Goal: Transaction & Acquisition: Purchase product/service

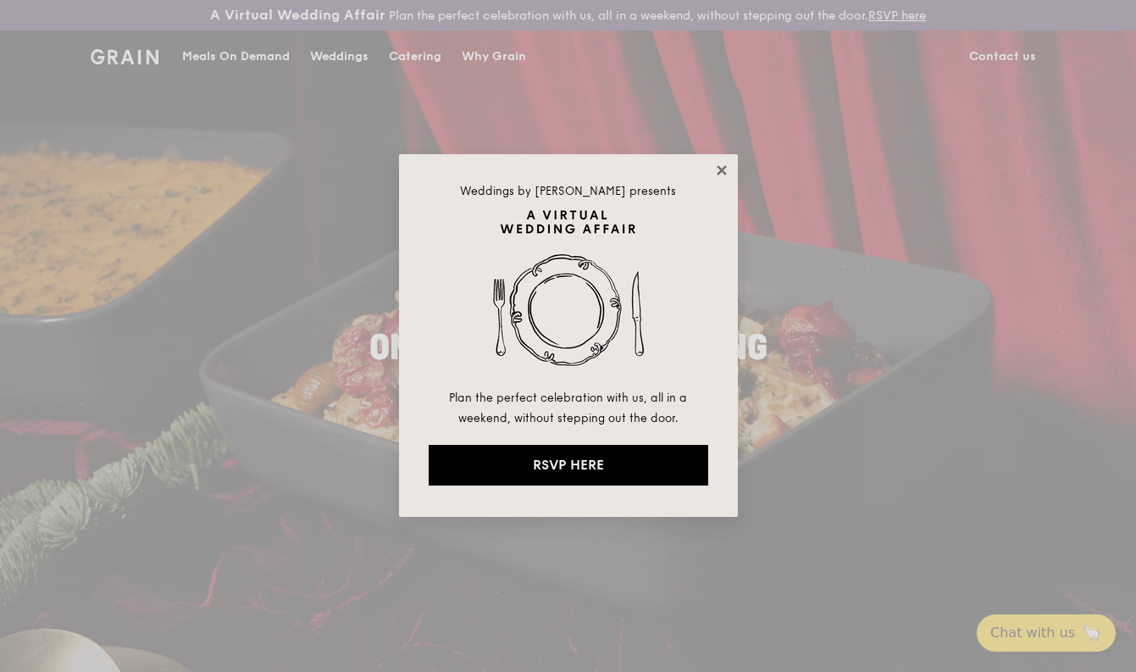
click at [724, 169] on icon at bounding box center [721, 170] width 15 height 15
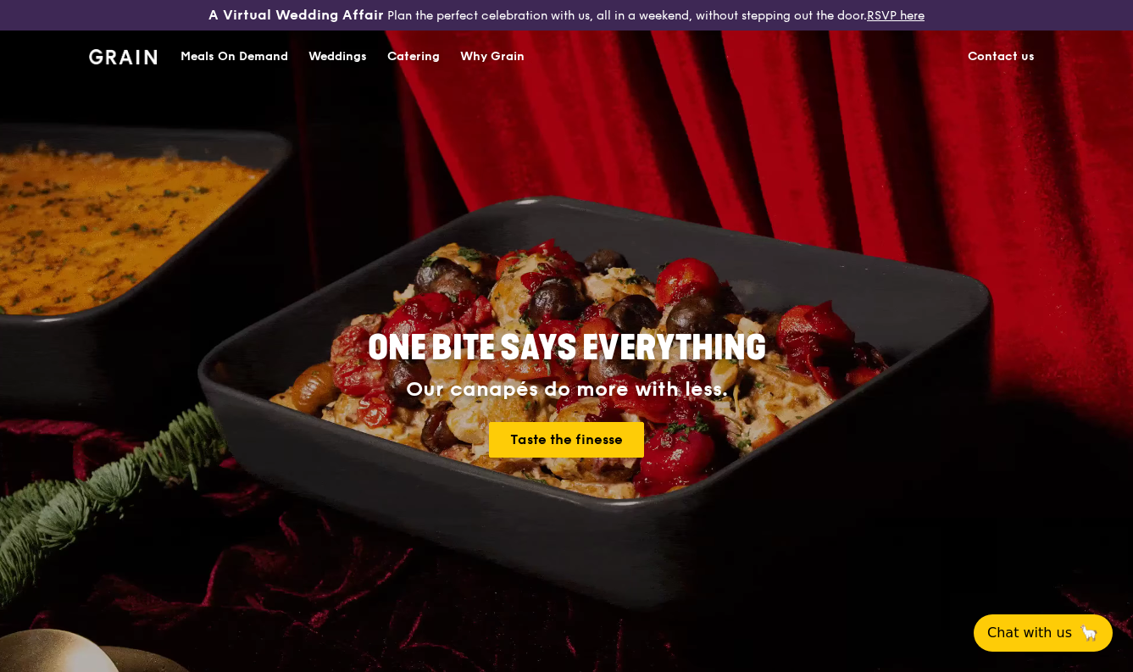
click at [402, 60] on div "Catering" at bounding box center [413, 56] width 53 height 51
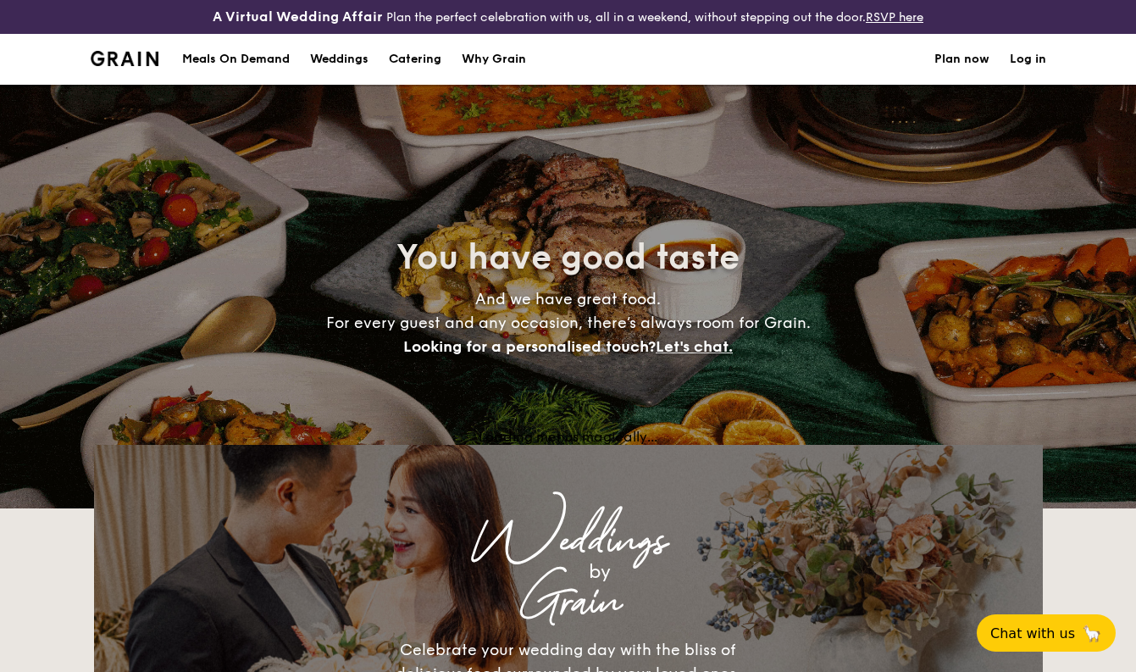
select select
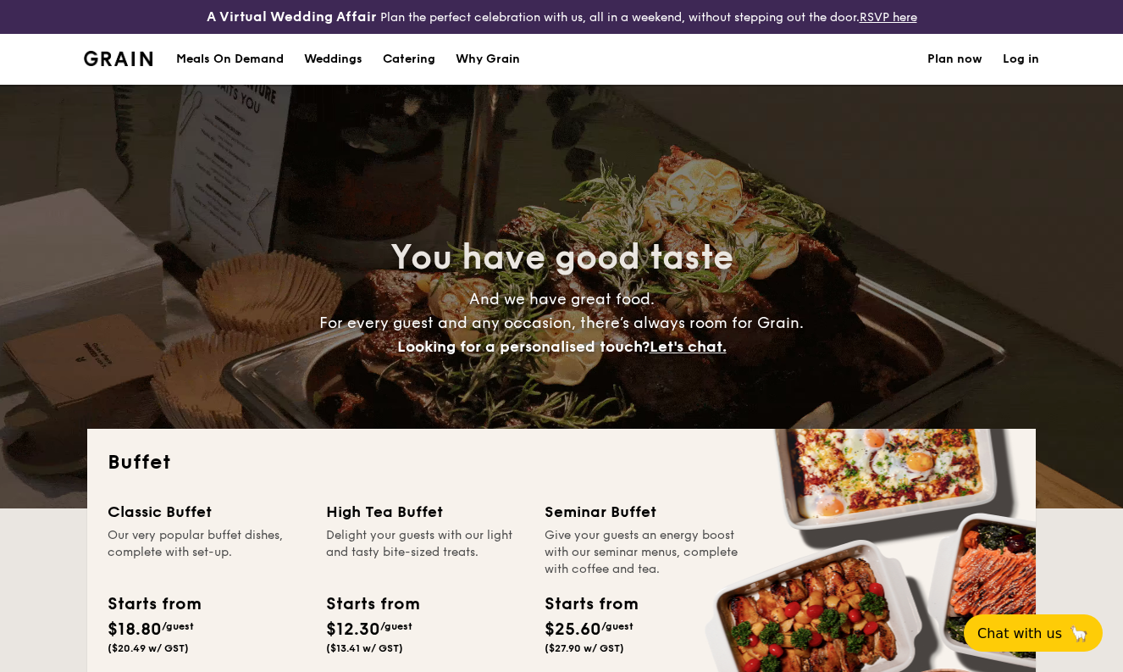
click at [195, 67] on div "Meals On Demand" at bounding box center [230, 59] width 108 height 51
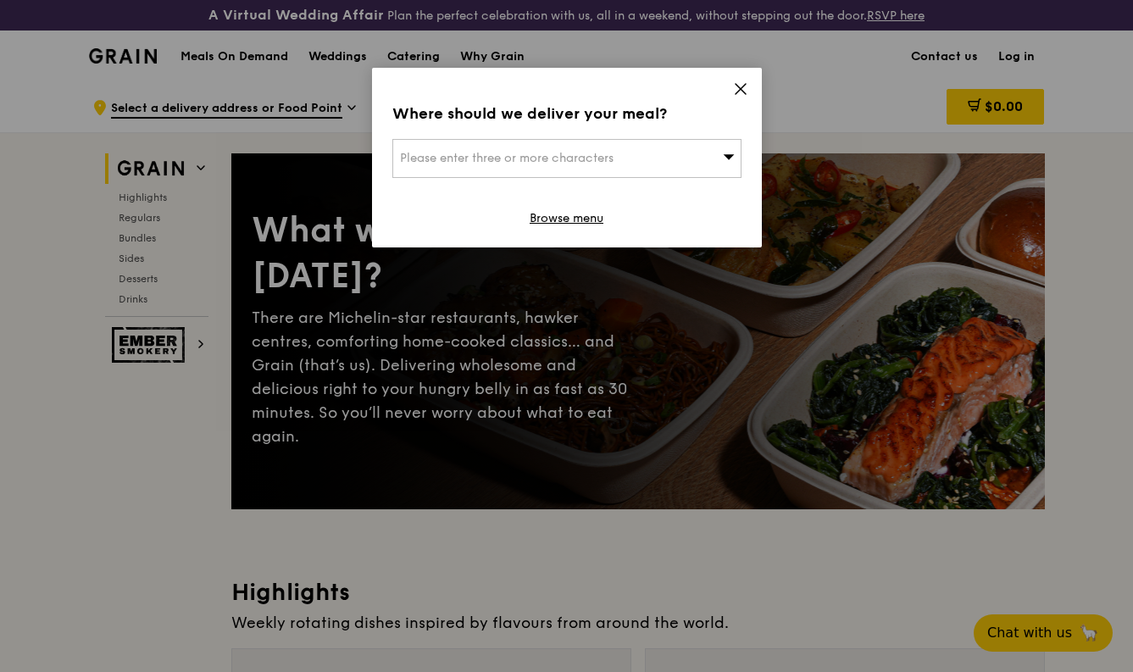
click at [738, 92] on icon at bounding box center [740, 88] width 15 height 15
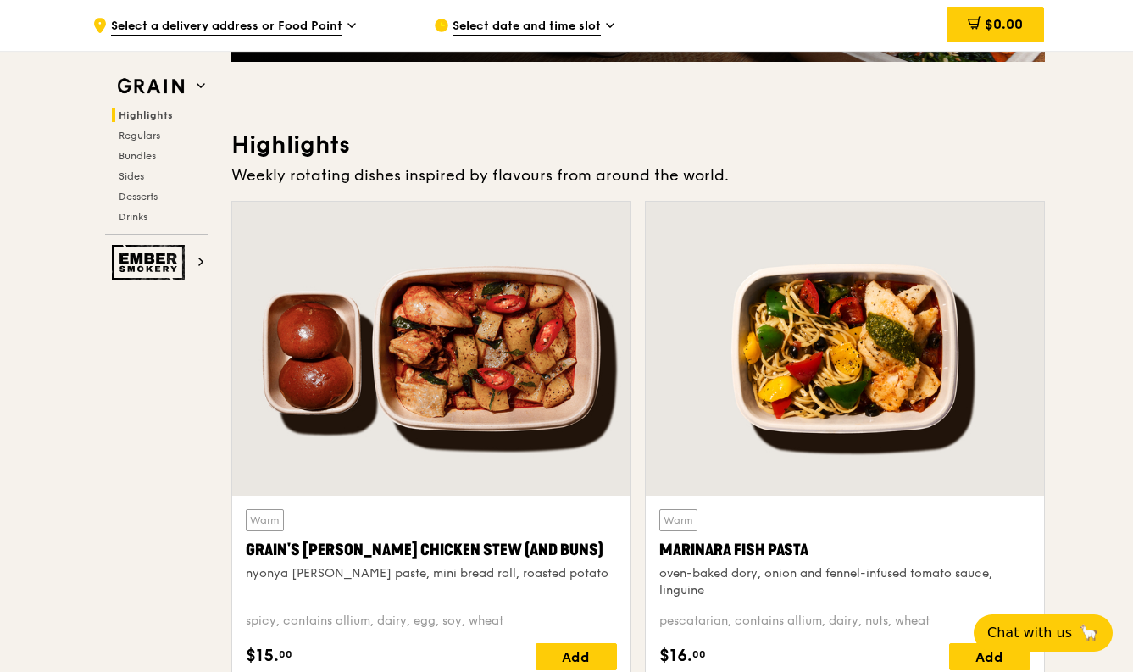
scroll to position [530, 0]
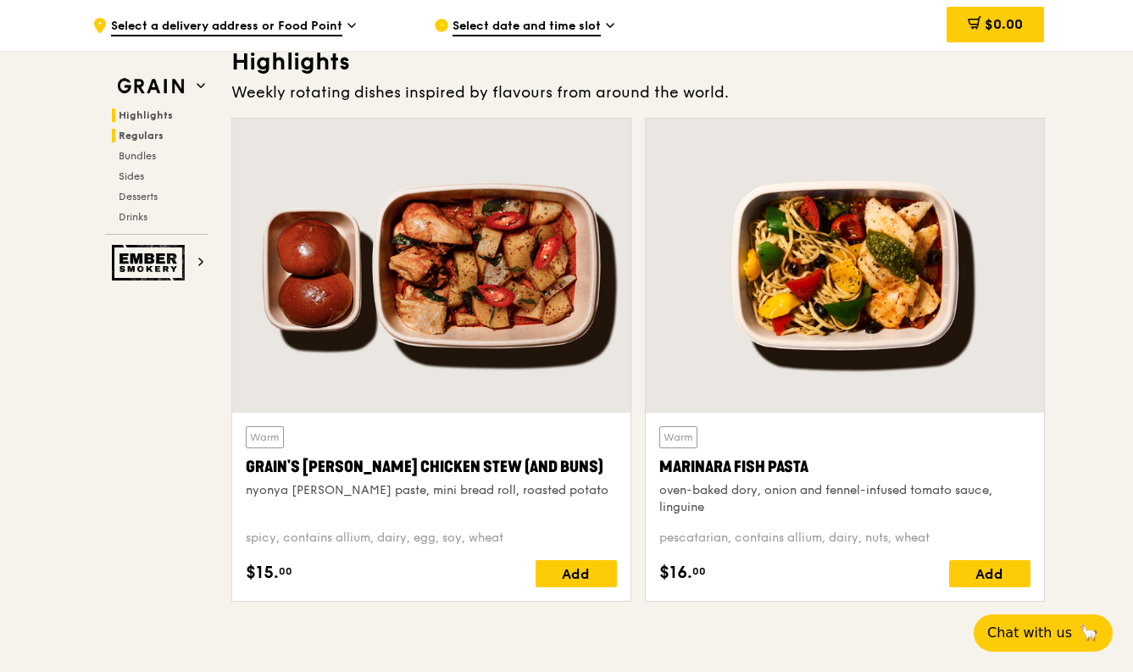
click at [125, 130] on span "Regulars" at bounding box center [141, 136] width 45 height 12
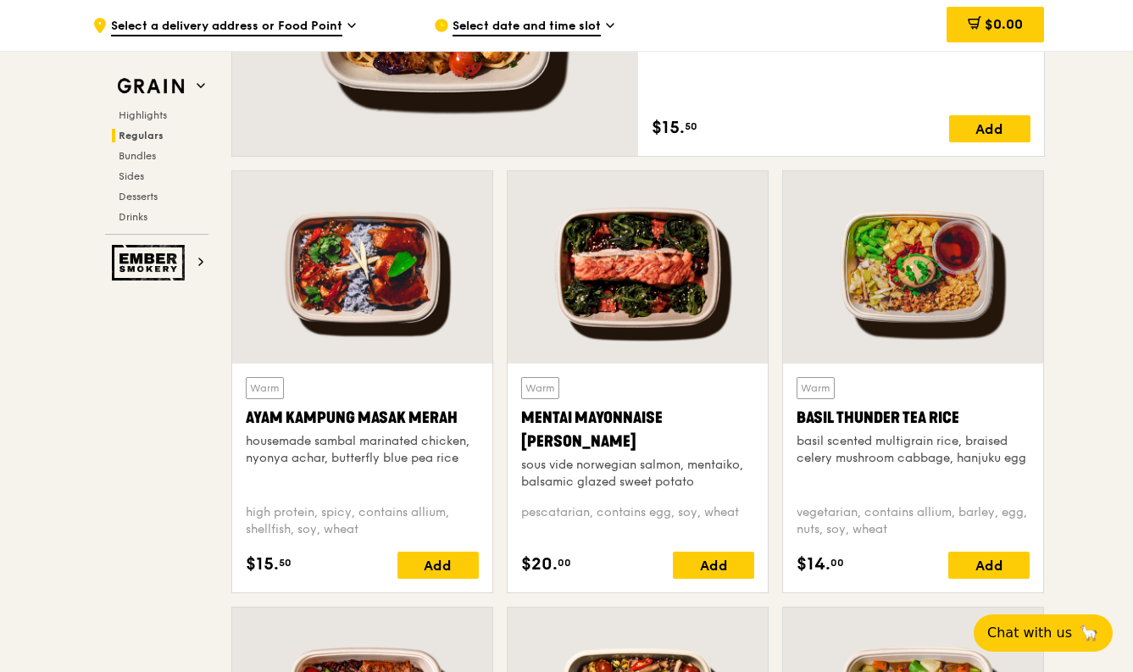
scroll to position [1428, 0]
click at [803, 441] on div "basil scented multigrain rice, braised celery mushroom cabbage, hanjuku egg" at bounding box center [912, 450] width 233 height 34
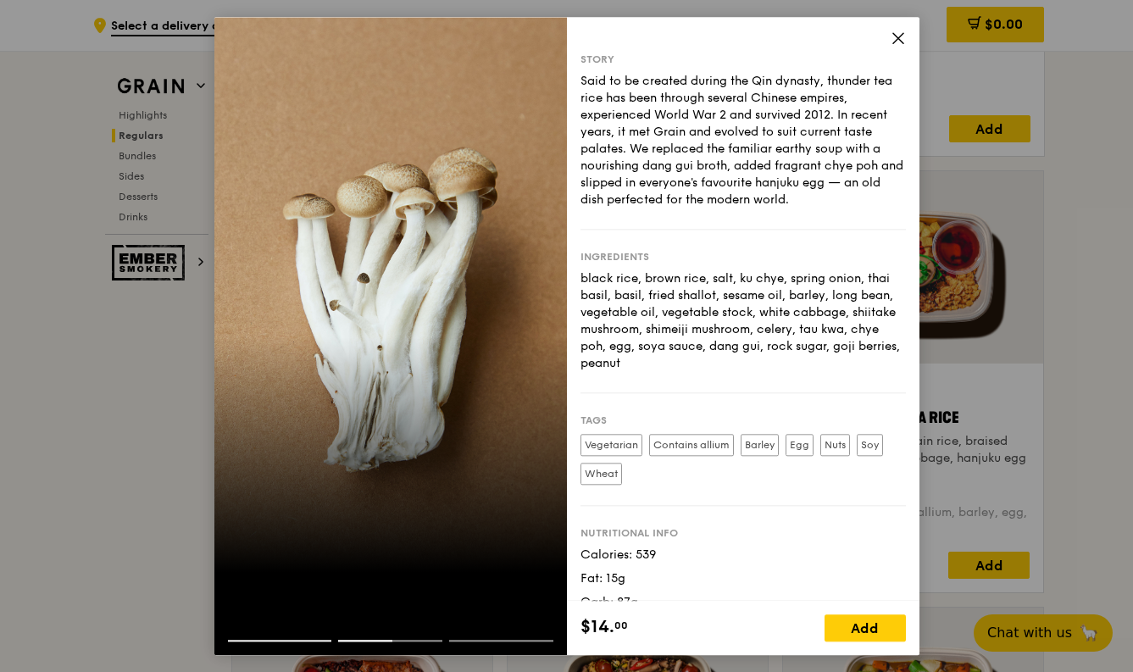
click at [290, 644] on div at bounding box center [390, 647] width 352 height 15
click at [895, 39] on icon at bounding box center [897, 38] width 15 height 15
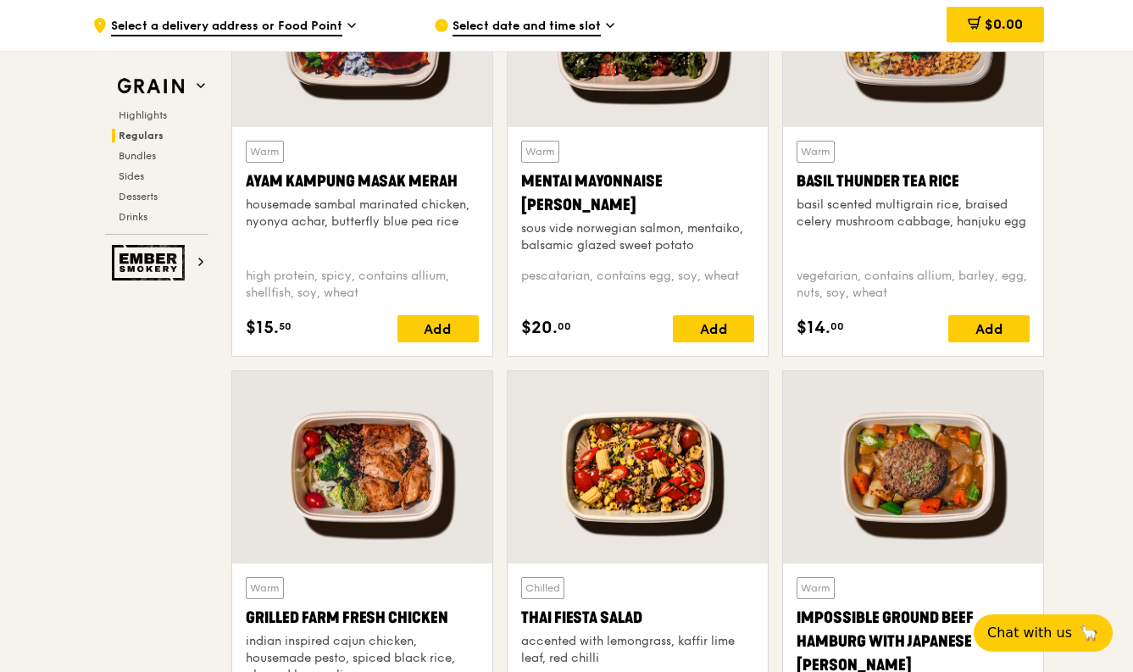
scroll to position [1729, 0]
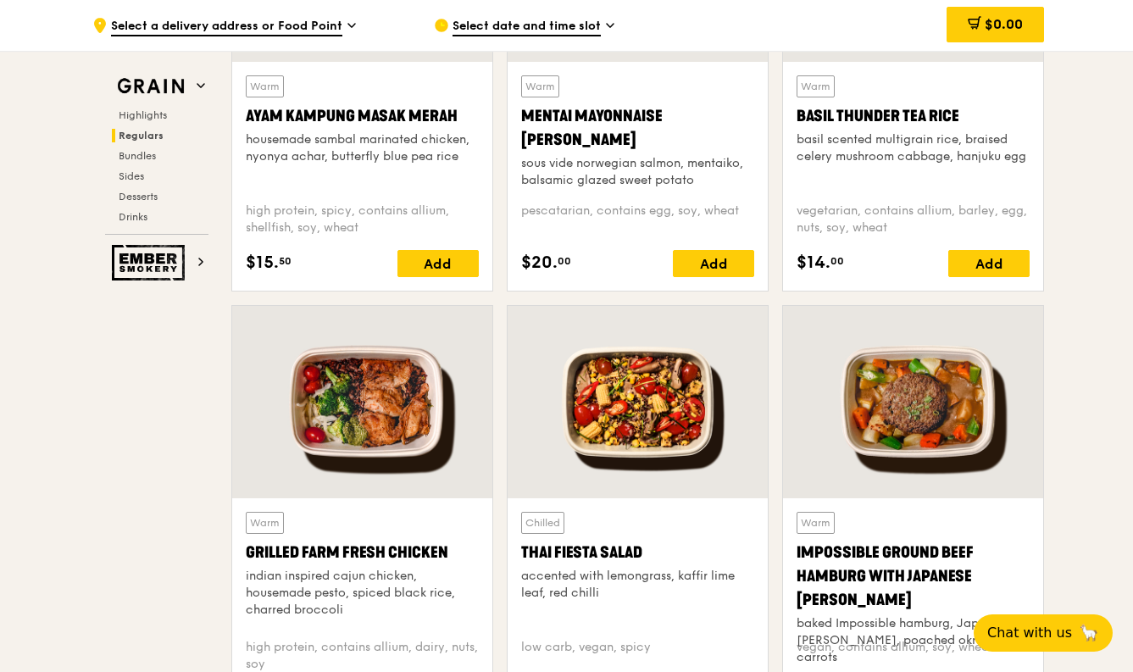
click at [267, 549] on div "Grilled Farm Fresh Chicken" at bounding box center [362, 553] width 233 height 24
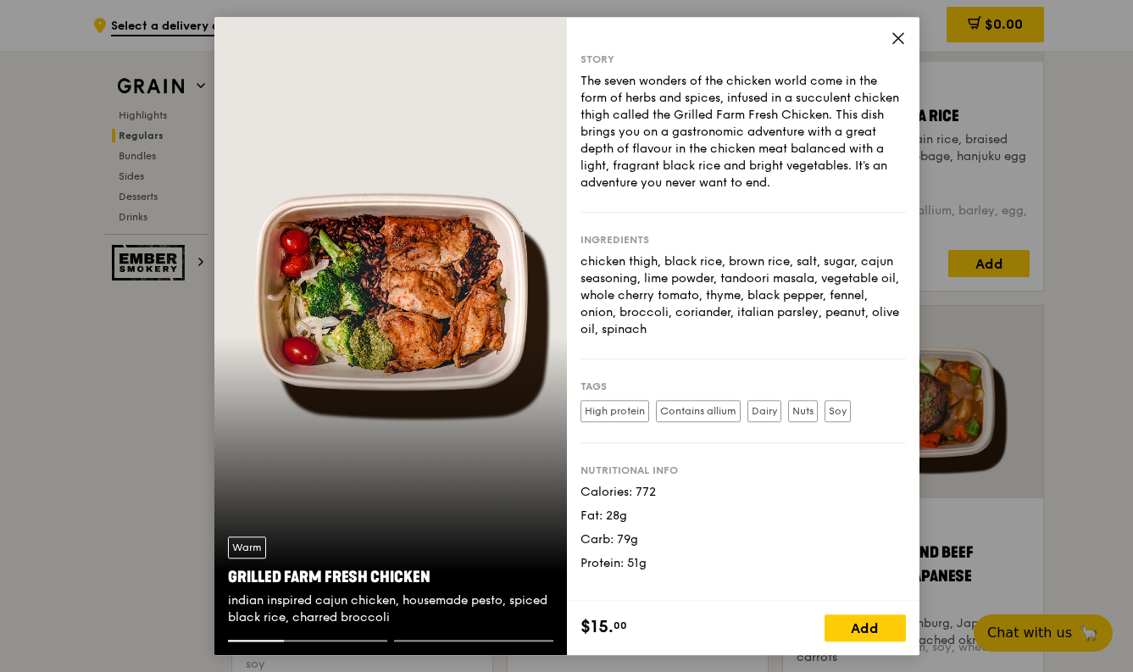
drag, startPoint x: 424, startPoint y: 576, endPoint x: 227, endPoint y: 574, distance: 197.4
click at [228, 574] on div "Grilled Farm Fresh Chicken" at bounding box center [390, 577] width 325 height 24
copy div "Grilled Farm Fresh Chicken"
click at [897, 39] on icon at bounding box center [897, 38] width 15 height 15
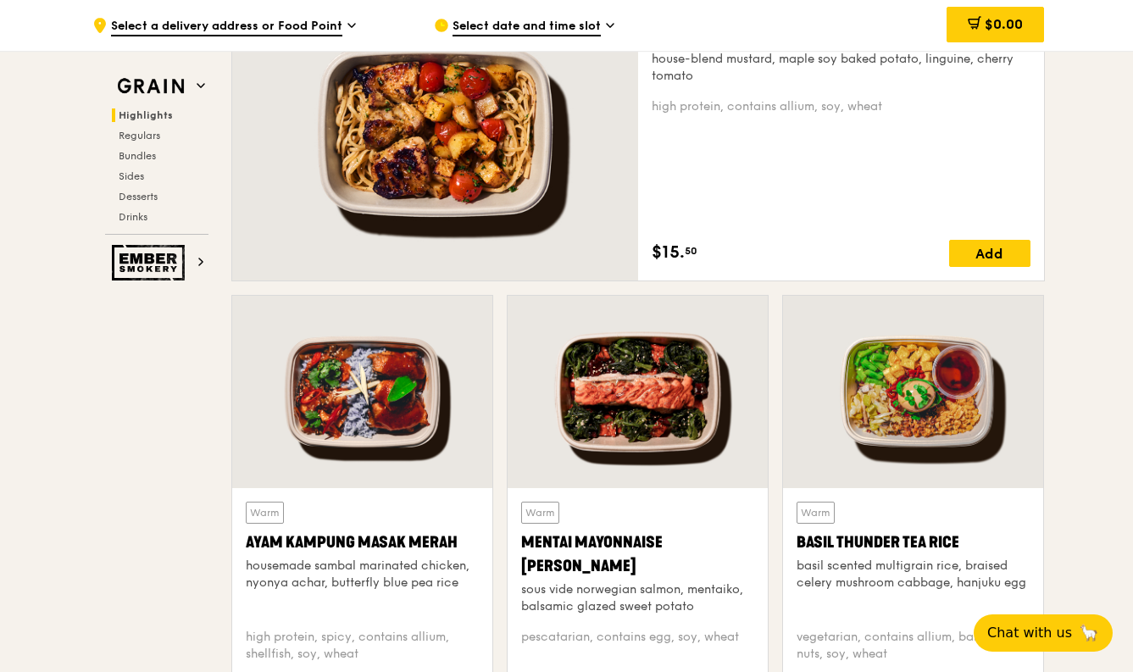
scroll to position [1109, 0]
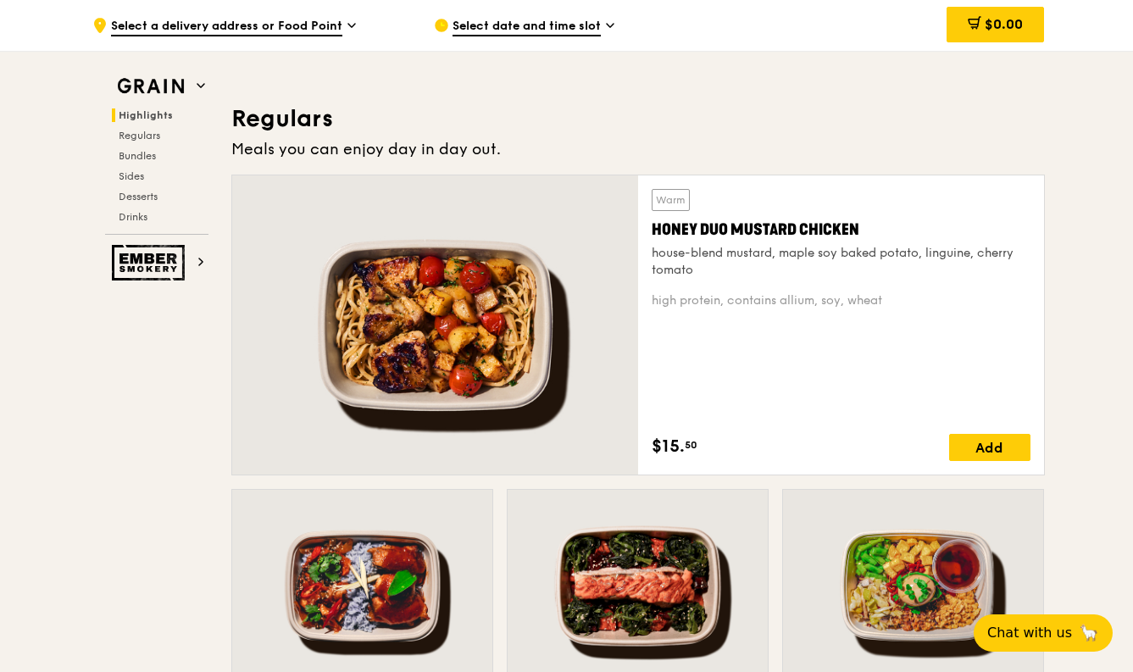
click at [508, 369] on div at bounding box center [435, 324] width 406 height 299
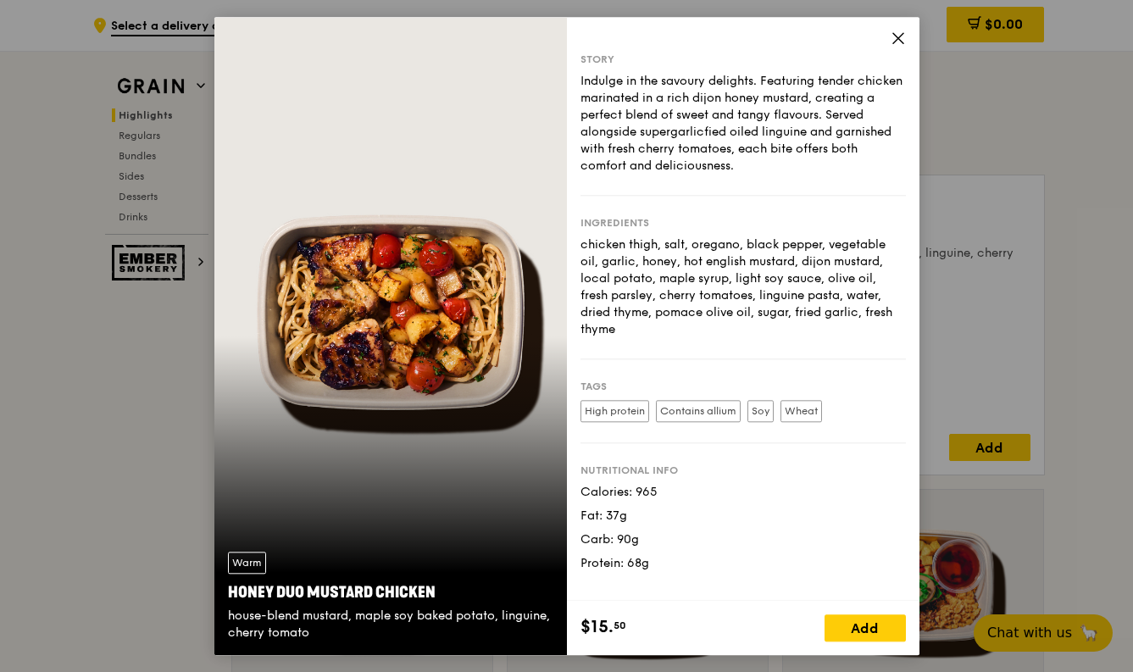
drag, startPoint x: 348, startPoint y: 582, endPoint x: 230, endPoint y: 591, distance: 118.1
click at [230, 591] on div "Honey Duo Mustard Chicken" at bounding box center [390, 592] width 325 height 24
copy div "Honey Duo Mustard Chicken"
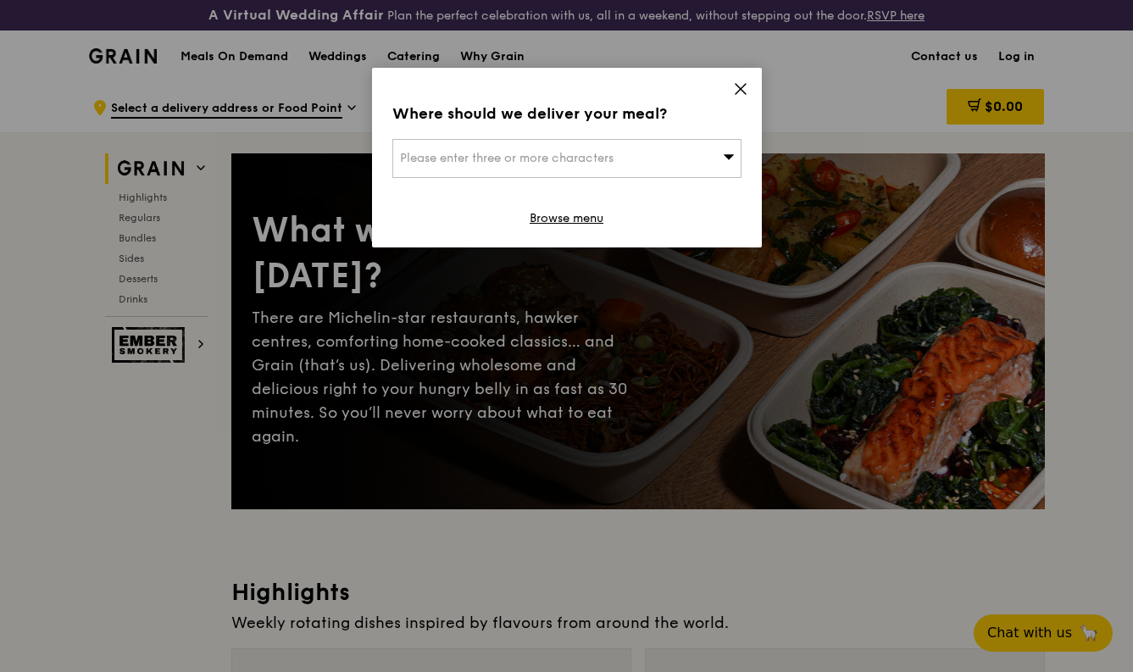
click at [746, 86] on icon at bounding box center [740, 88] width 15 height 15
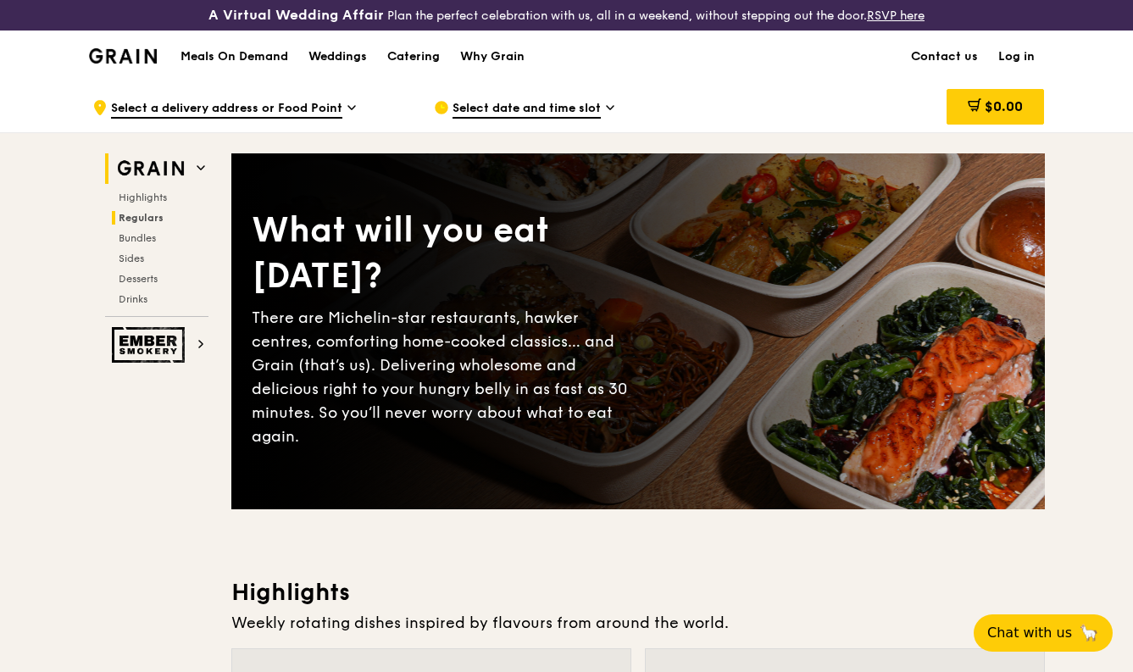
click at [147, 219] on span "Regulars" at bounding box center [141, 218] width 45 height 12
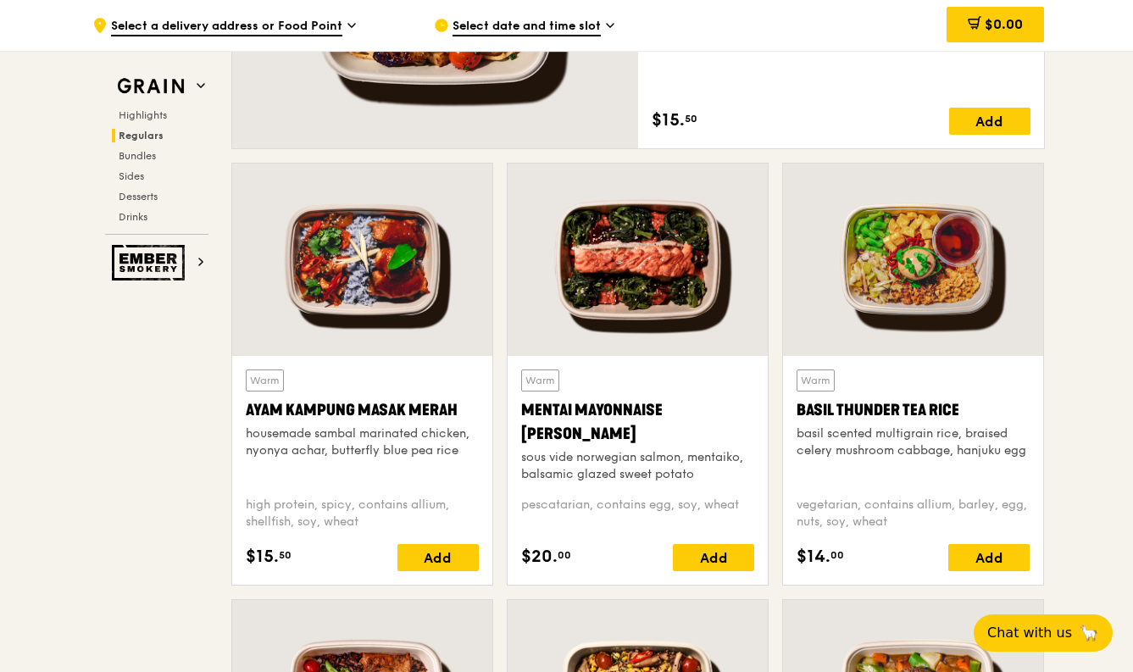
scroll to position [1430, 0]
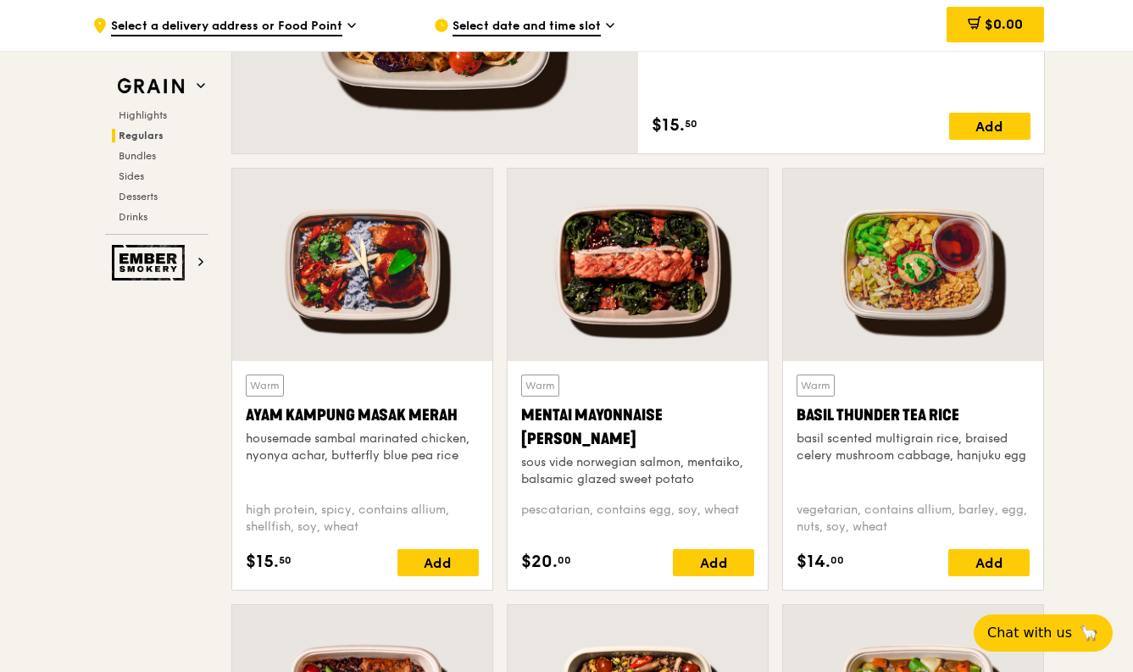
click at [857, 418] on div "Basil Thunder Tea Rice" at bounding box center [912, 415] width 233 height 24
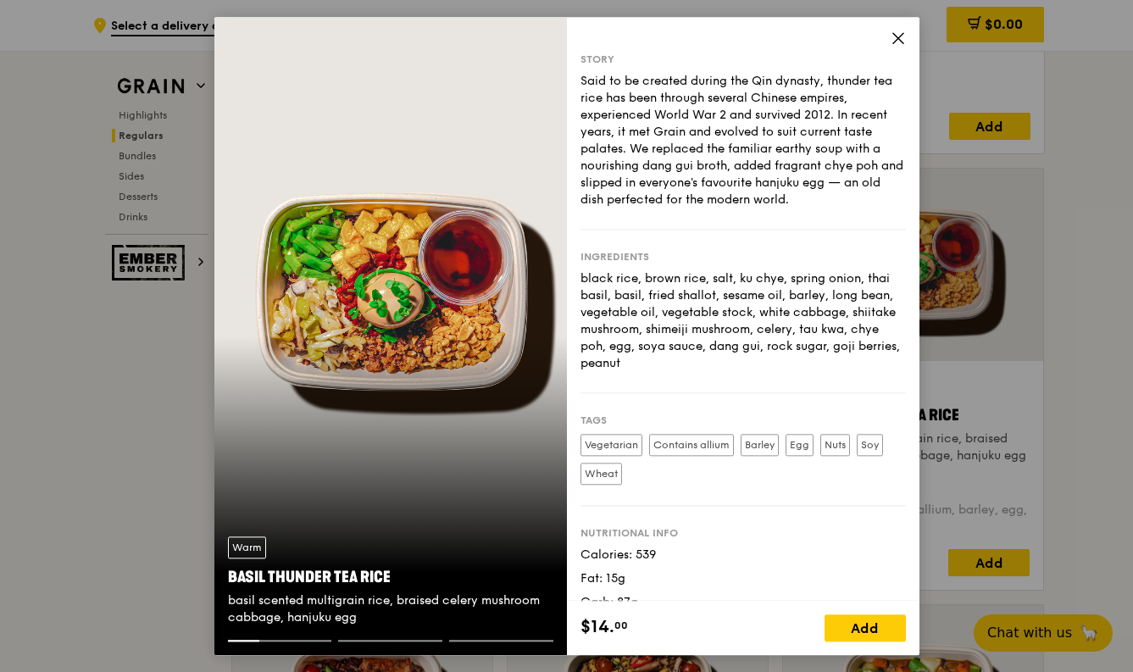
drag, startPoint x: 399, startPoint y: 579, endPoint x: 231, endPoint y: 581, distance: 167.8
click at [231, 581] on div "Basil Thunder Tea Rice" at bounding box center [390, 577] width 325 height 24
copy div "Basil Thunder Tea Rice"
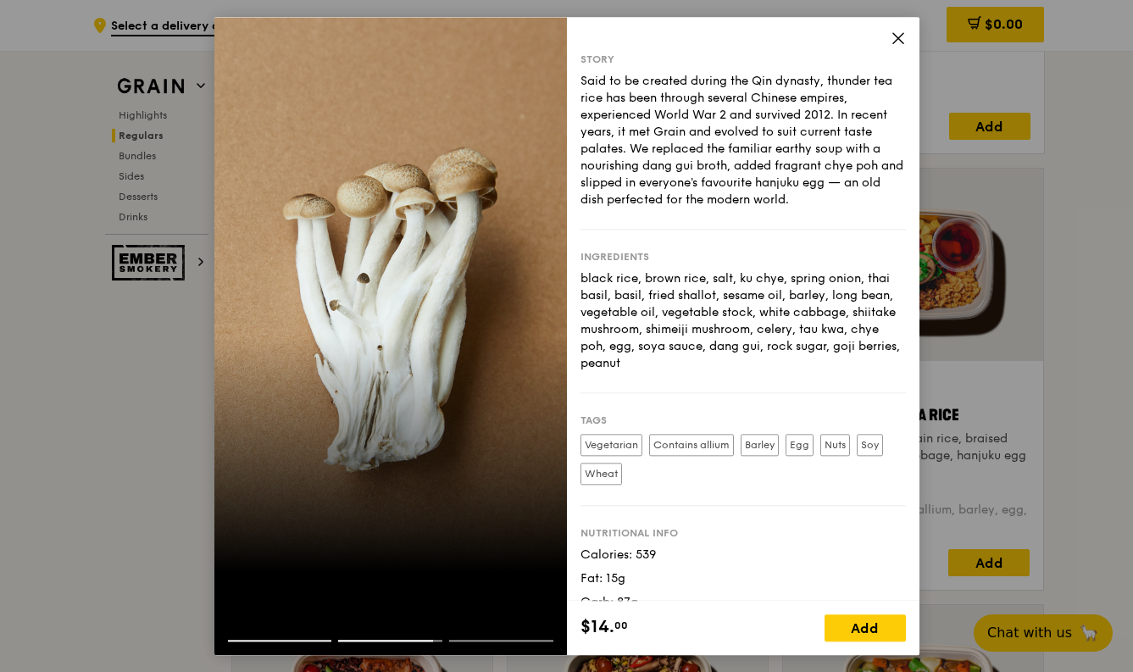
click at [893, 40] on icon at bounding box center [897, 38] width 15 height 15
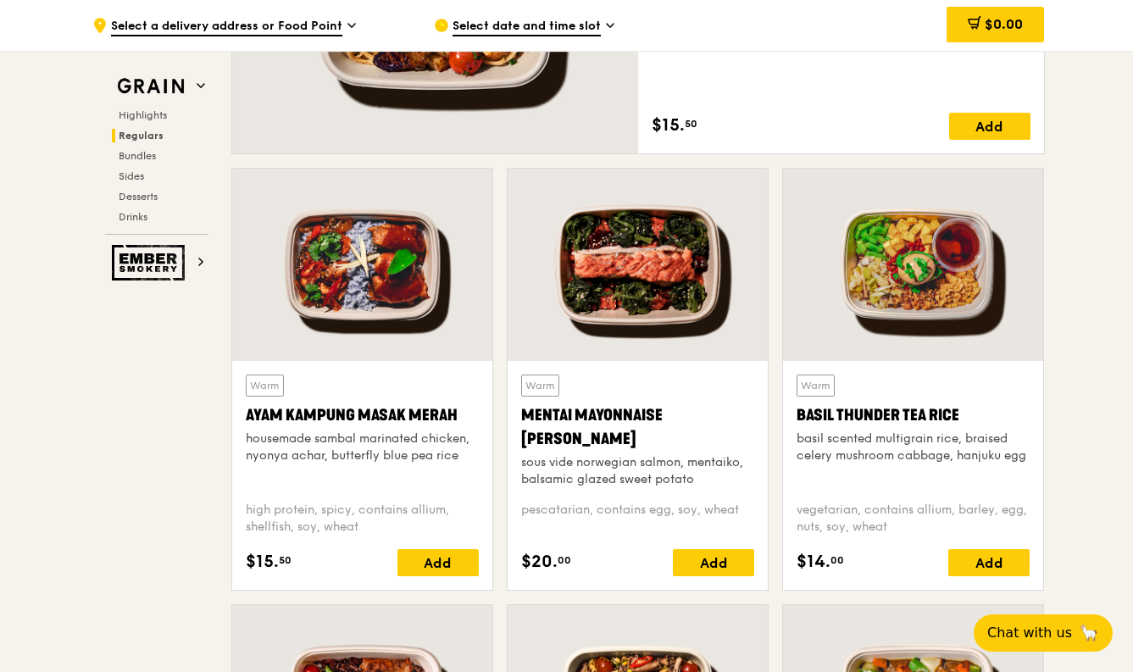
click at [351, 284] on div at bounding box center [362, 265] width 260 height 192
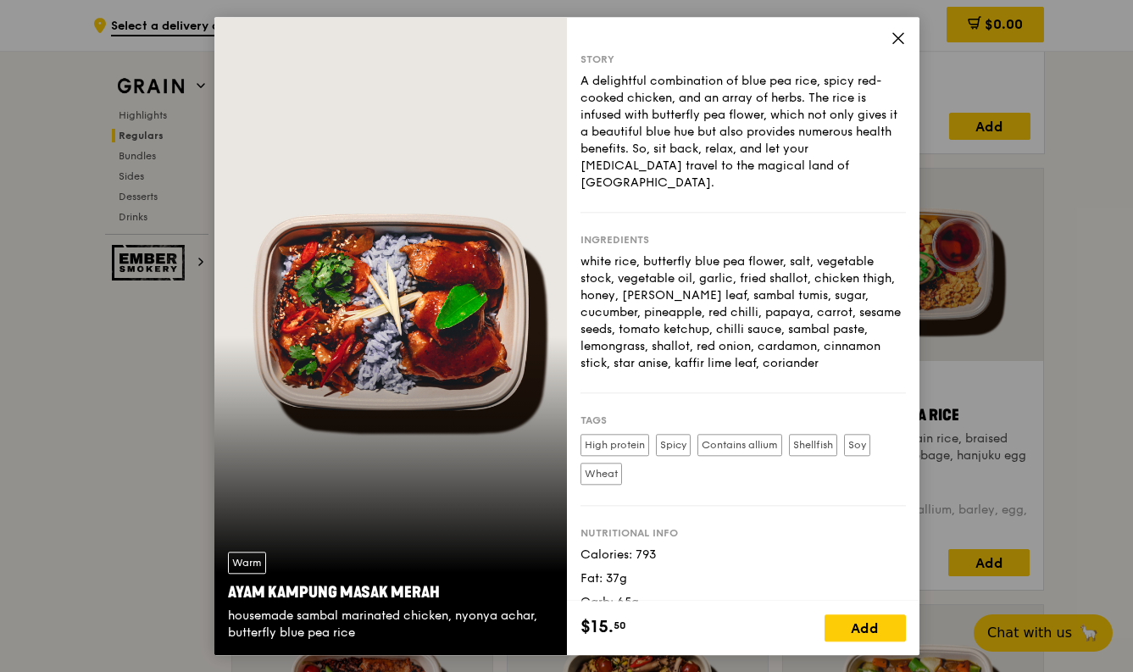
drag, startPoint x: 437, startPoint y: 593, endPoint x: 219, endPoint y: 595, distance: 217.7
click at [219, 595] on div "Warm Ayam [GEOGRAPHIC_DATA] housemade sambal marinated chicken, nyonya achar, b…" at bounding box center [390, 596] width 352 height 117
copy div "Ayam Kampung Masak Merah"
click at [891, 42] on icon at bounding box center [897, 38] width 15 height 15
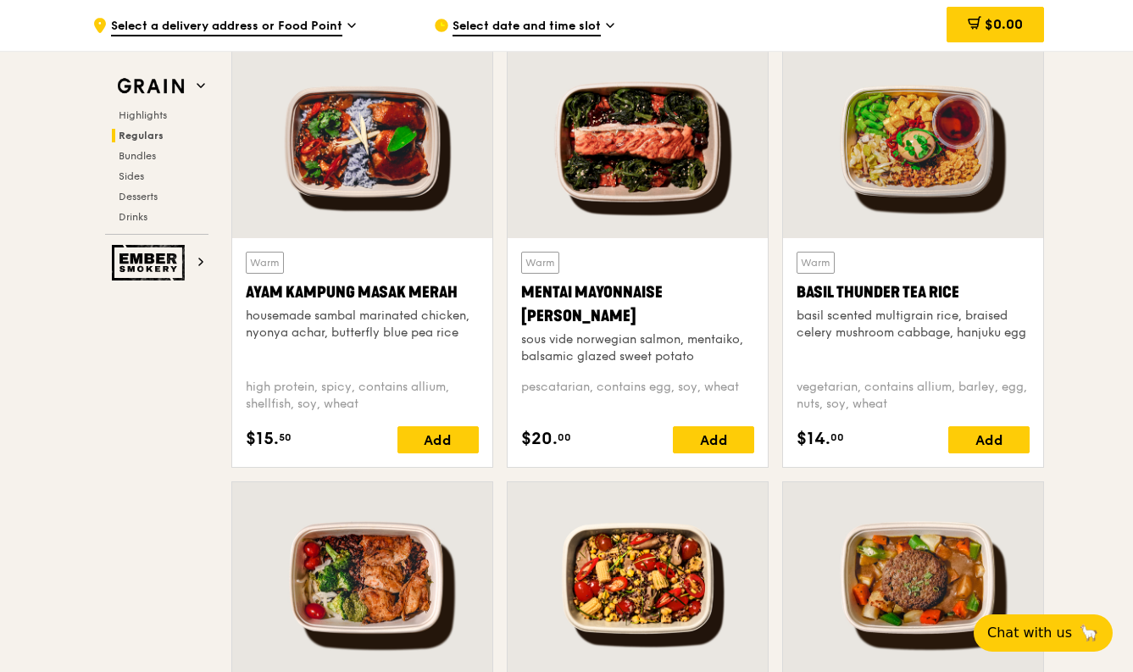
scroll to position [1489, 0]
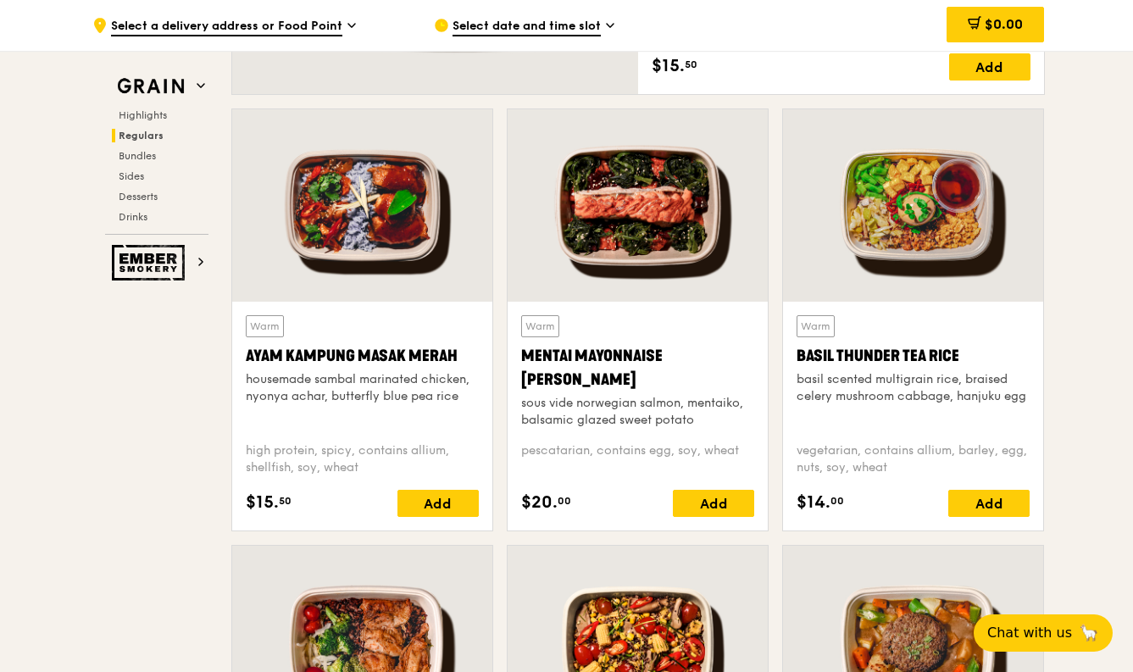
drag, startPoint x: 965, startPoint y: 350, endPoint x: 793, endPoint y: 358, distance: 172.2
click at [793, 358] on div "Warm Basil Thunder Tea [PERSON_NAME] scented multigrain rice, braised celery mu…" at bounding box center [913, 416] width 260 height 229
copy div "Basil Thunder Tea Rice"
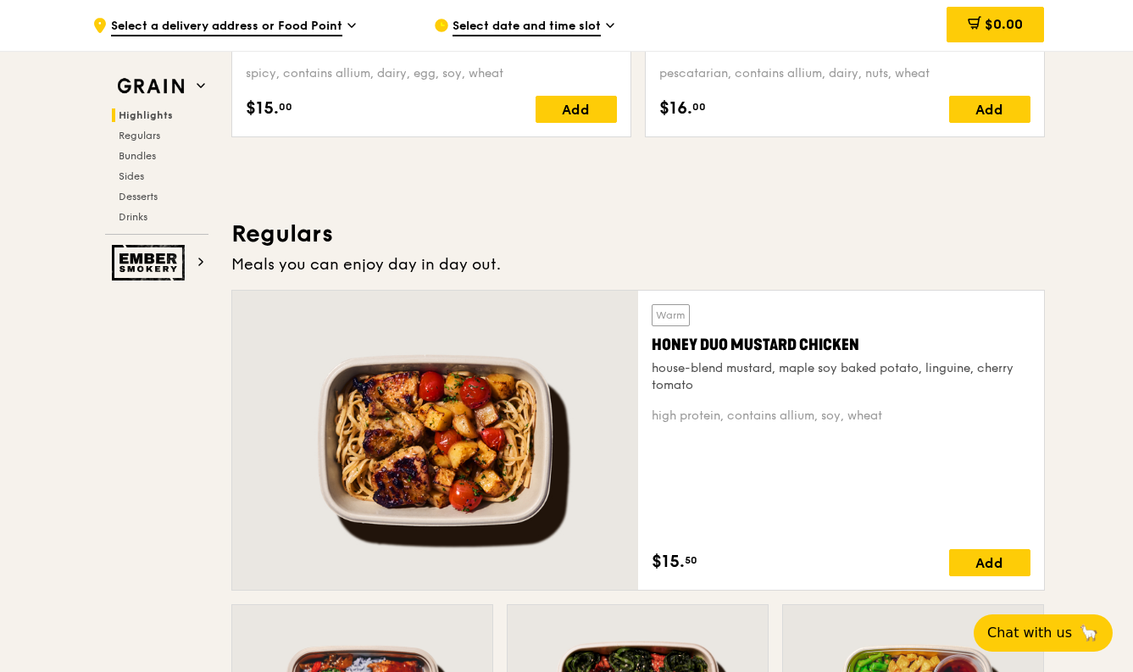
scroll to position [932, 0]
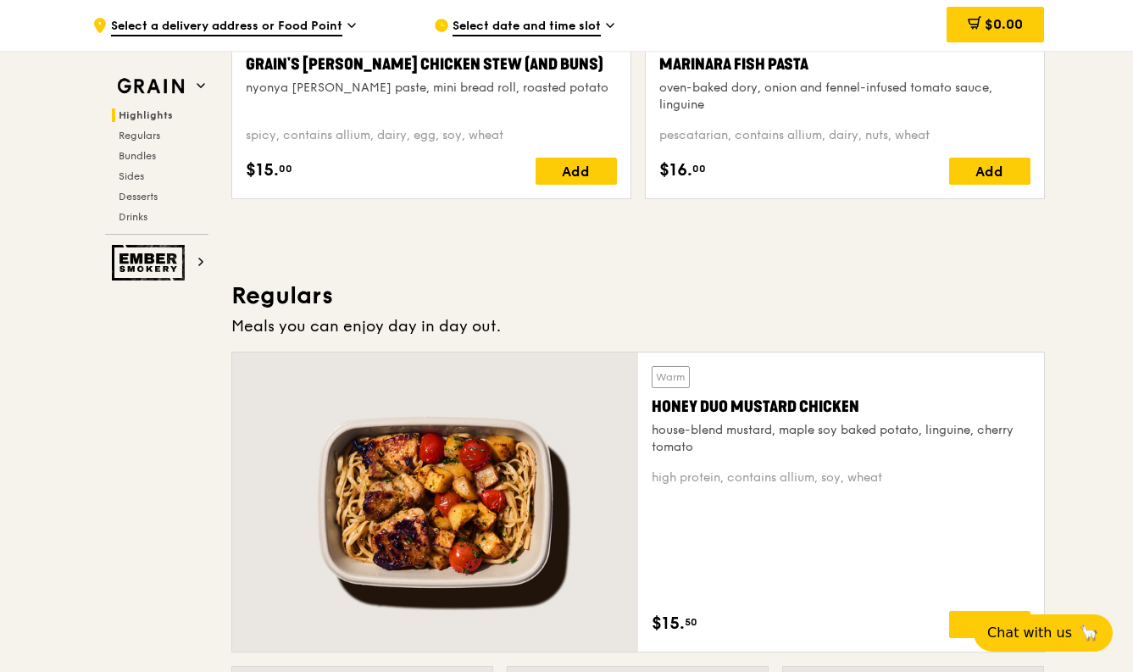
drag, startPoint x: 656, startPoint y: 407, endPoint x: 863, endPoint y: 405, distance: 207.6
click at [863, 405] on div "Honey Duo Mustard Chicken" at bounding box center [841, 407] width 379 height 24
copy div "Honey Duo Mustard Chicken"
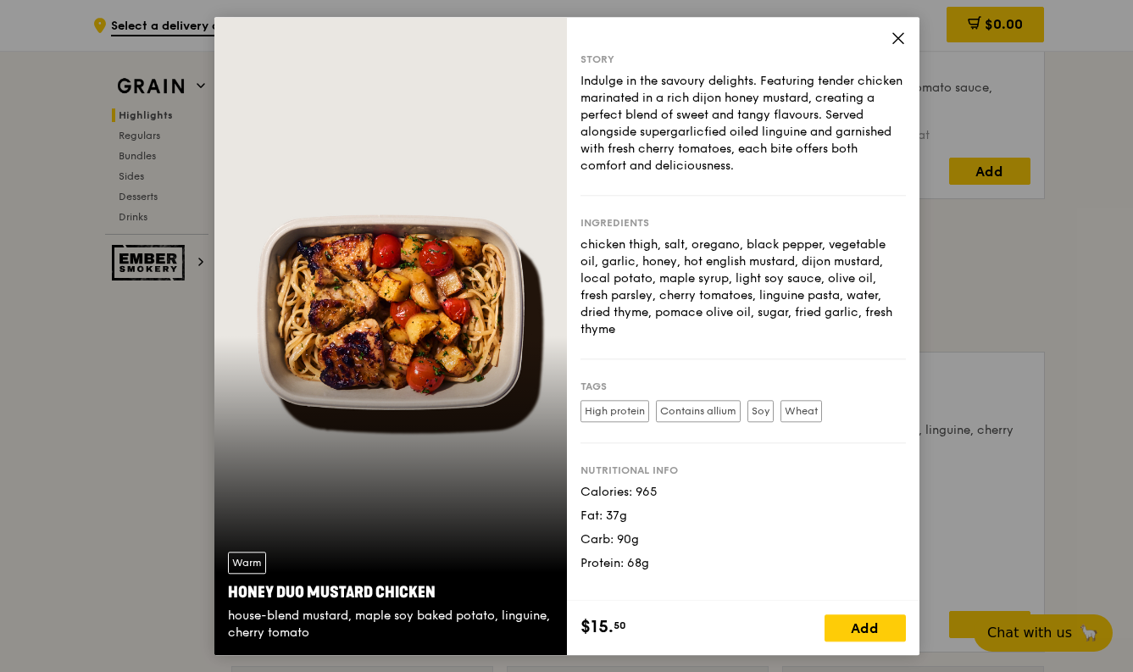
drag, startPoint x: 458, startPoint y: 591, endPoint x: 216, endPoint y: 592, distance: 241.5
click at [216, 592] on div "Warm Honey Duo Mustard Chicken house-blend mustard, maple soy baked potato, lin…" at bounding box center [390, 596] width 352 height 117
copy div "Honey Duo Mustard Chicken"
